Goal: Task Accomplishment & Management: Manage account settings

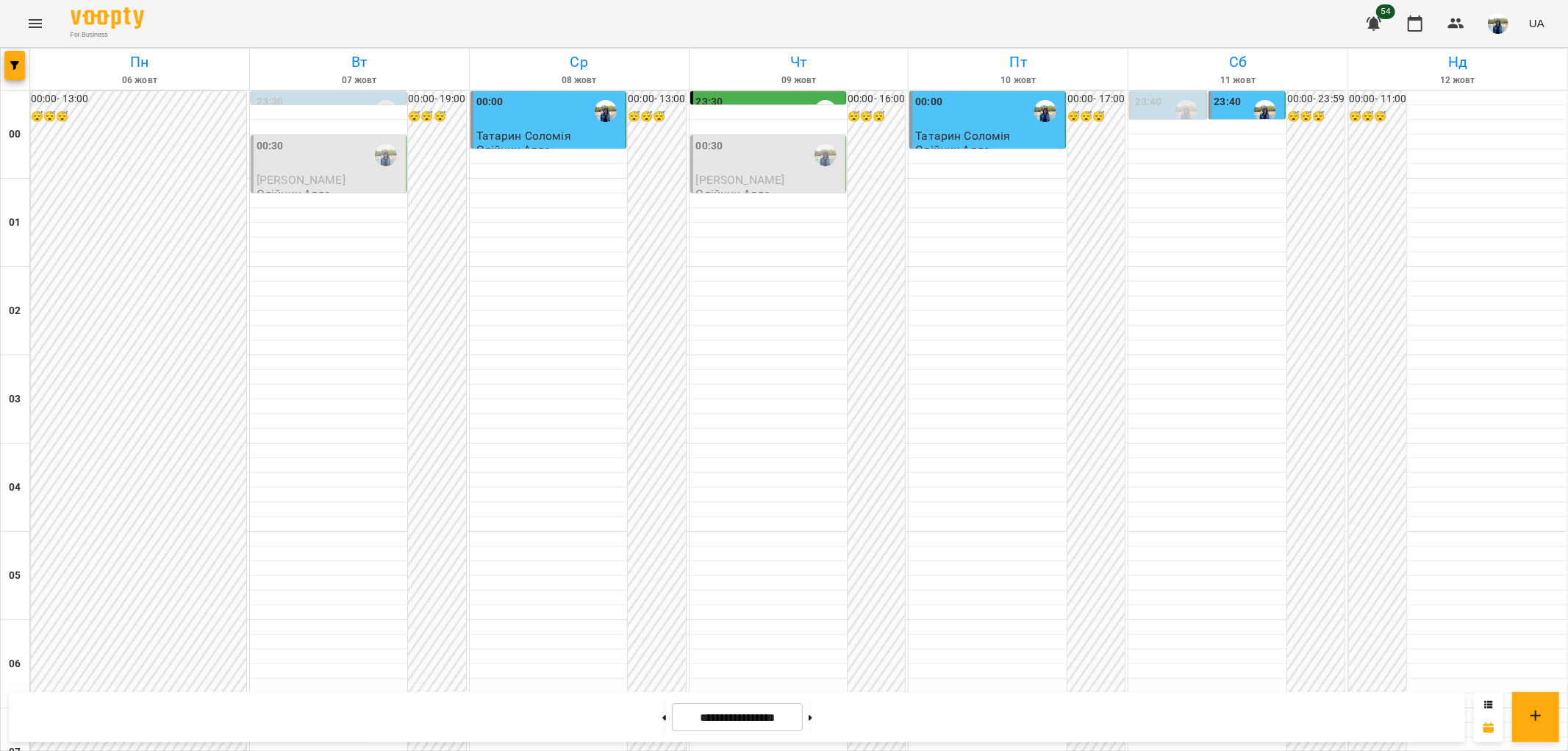
scroll to position [1524, 0]
click at [812, 724] on button at bounding box center [811, 716] width 3 height 32
type input "**********"
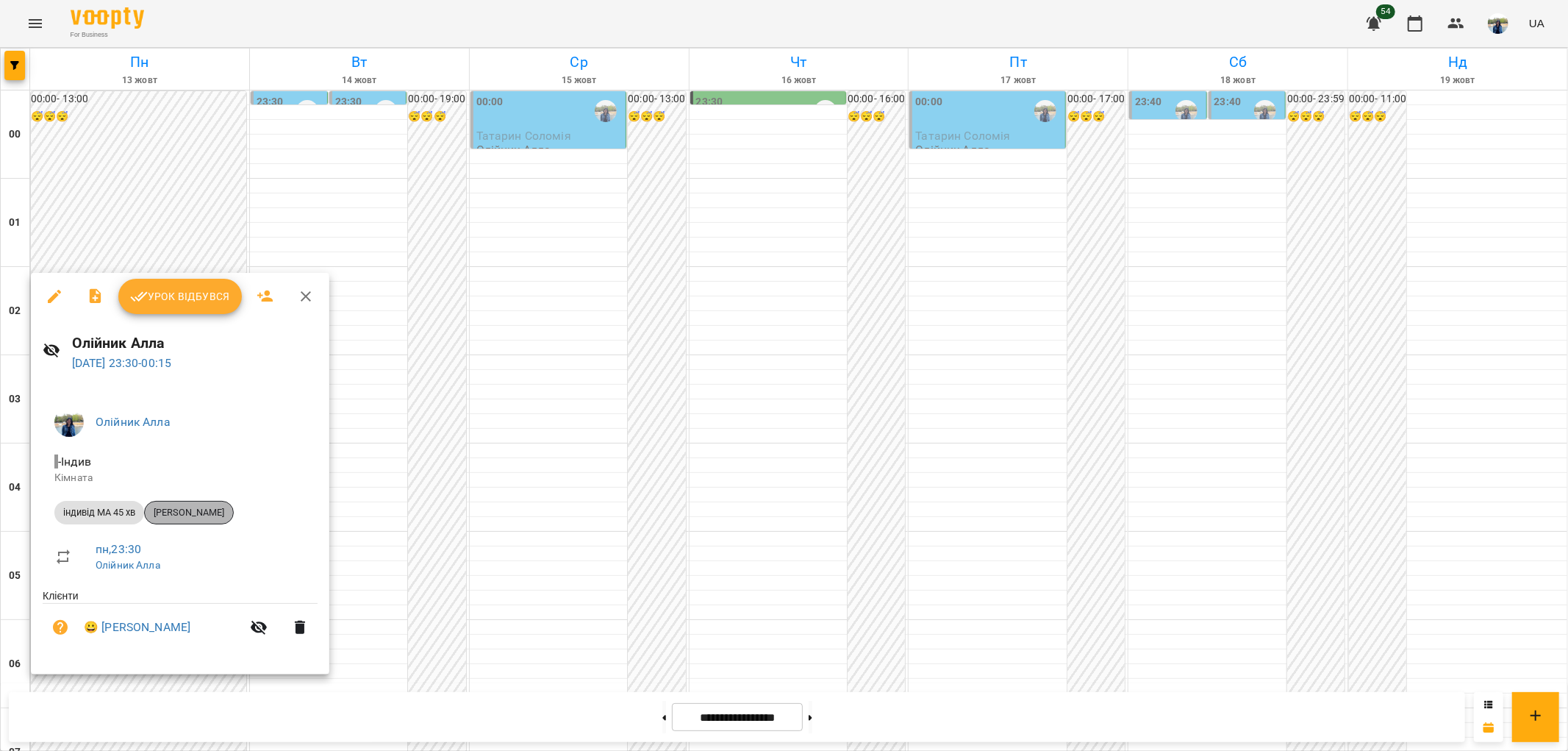
click at [204, 510] on span "[PERSON_NAME]" at bounding box center [189, 512] width 88 height 13
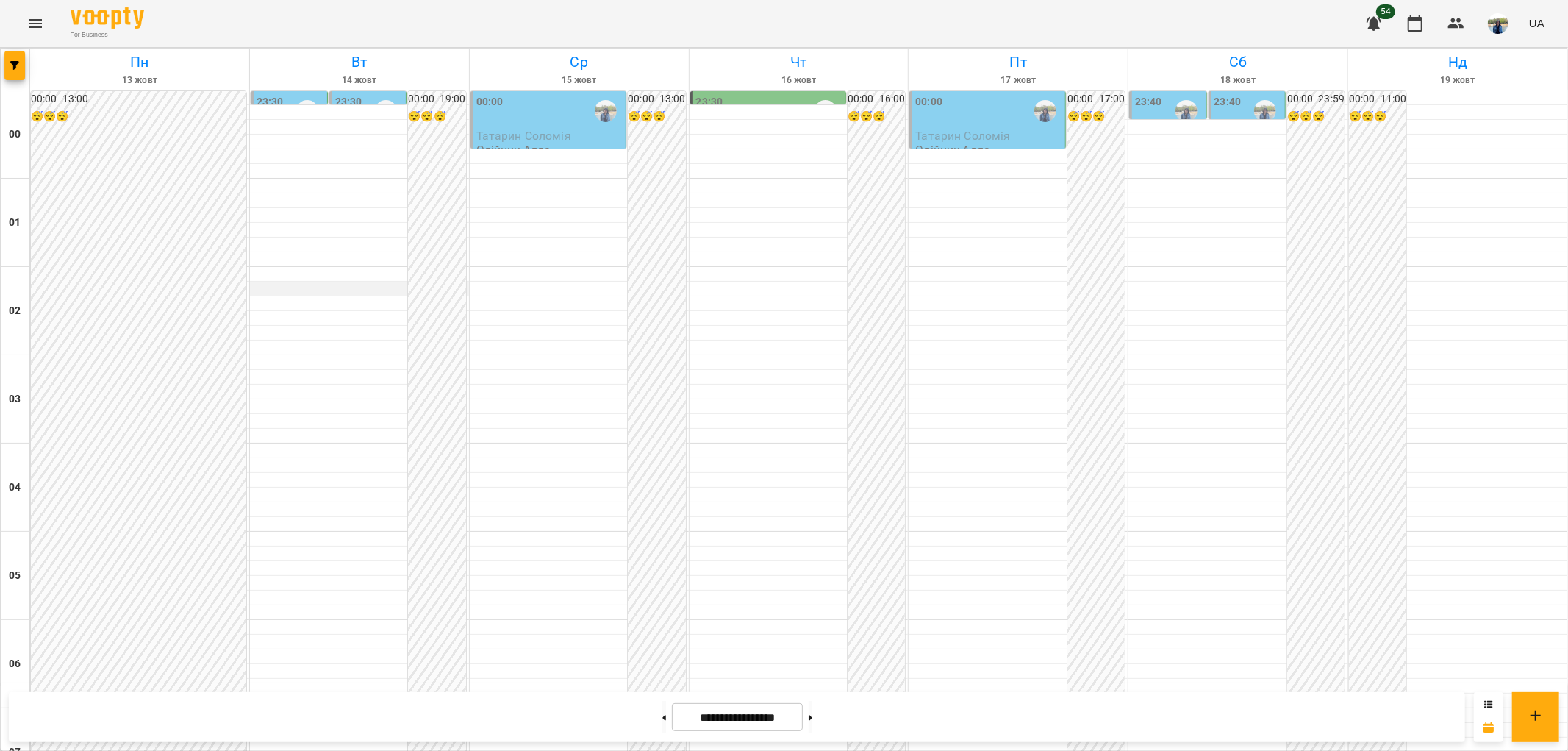
scroll to position [980, 0]
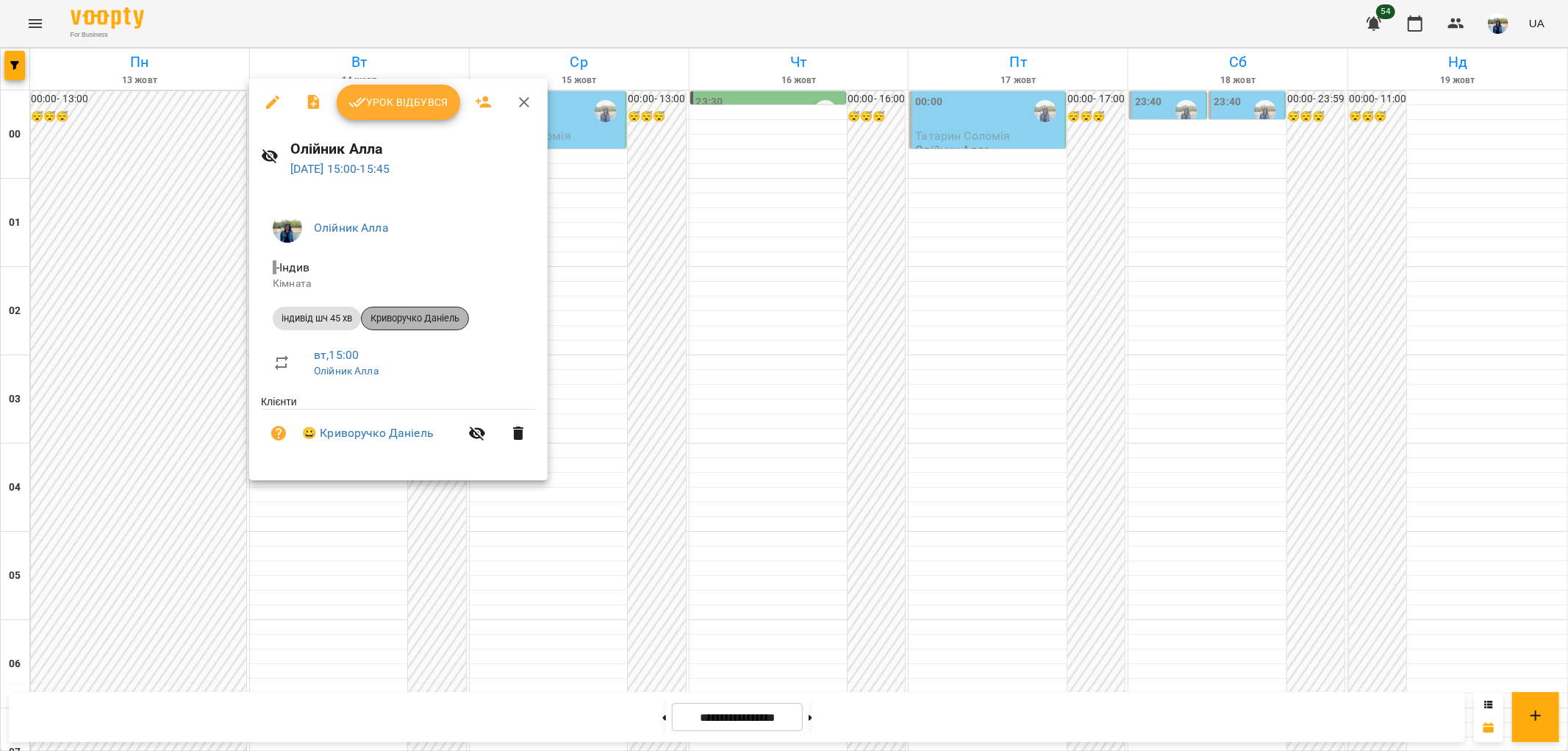
click at [416, 318] on span "Криворучко Даніель" at bounding box center [415, 319] width 107 height 13
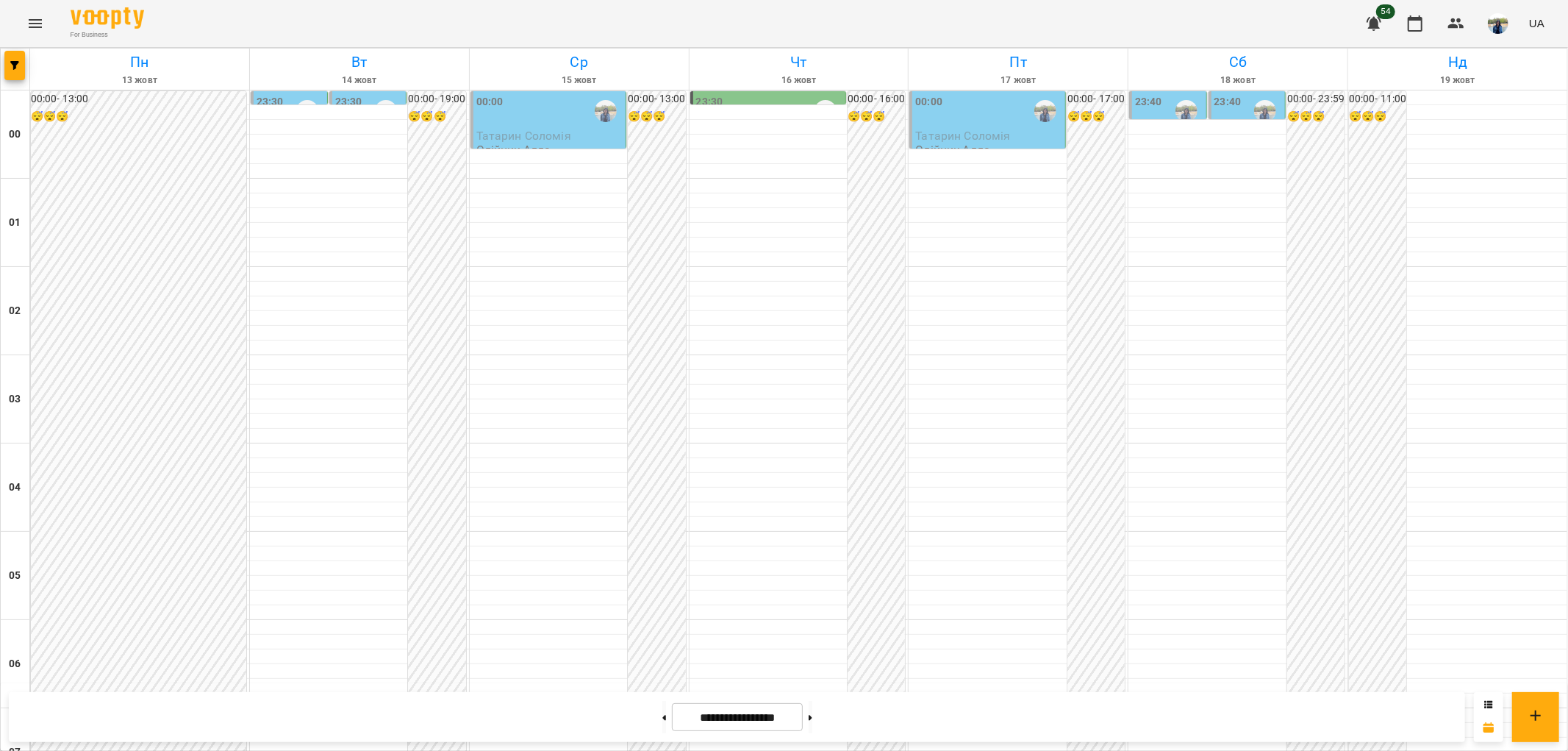
scroll to position [1524, 0]
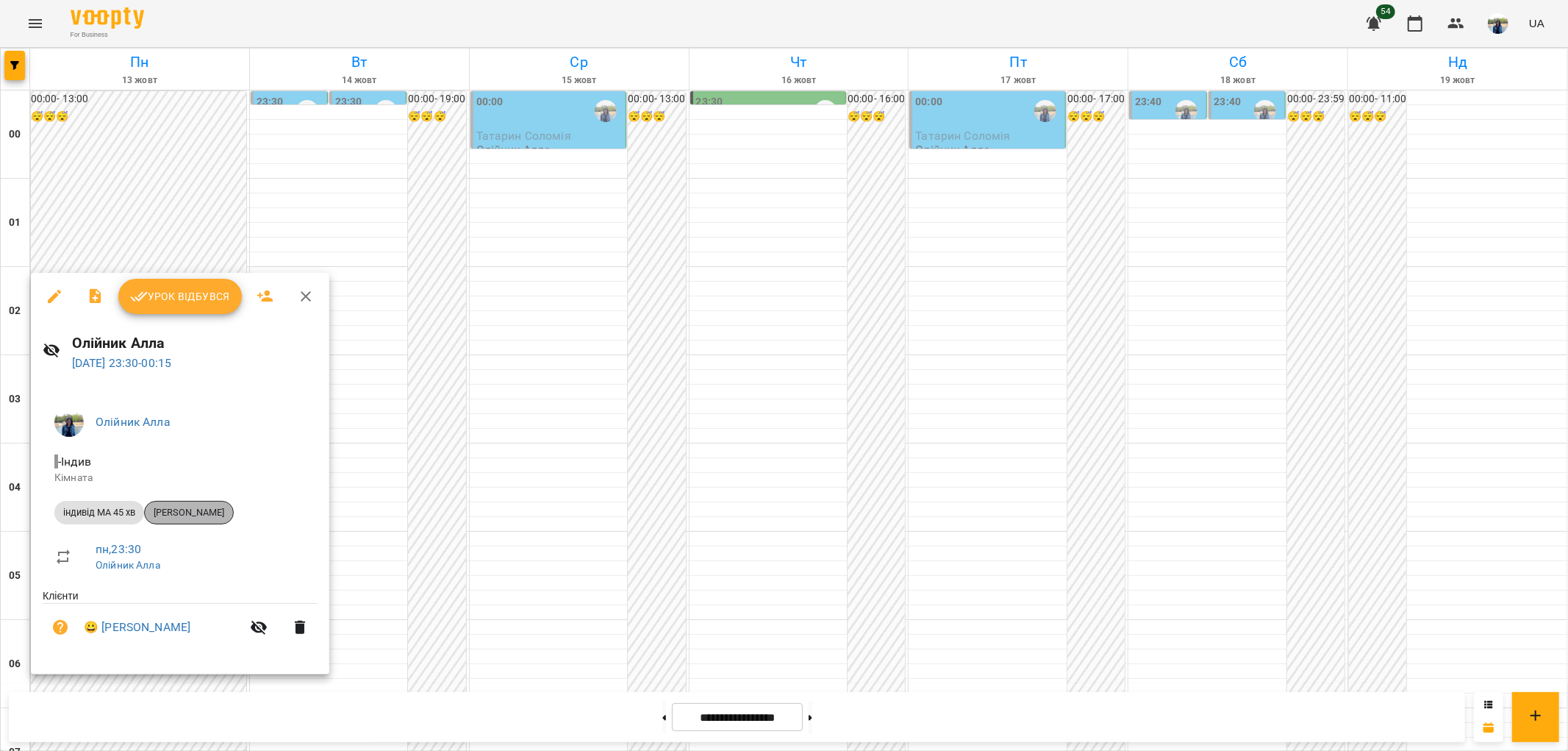
click at [211, 513] on span "[PERSON_NAME]" at bounding box center [189, 512] width 88 height 13
